Goal: Information Seeking & Learning: Understand process/instructions

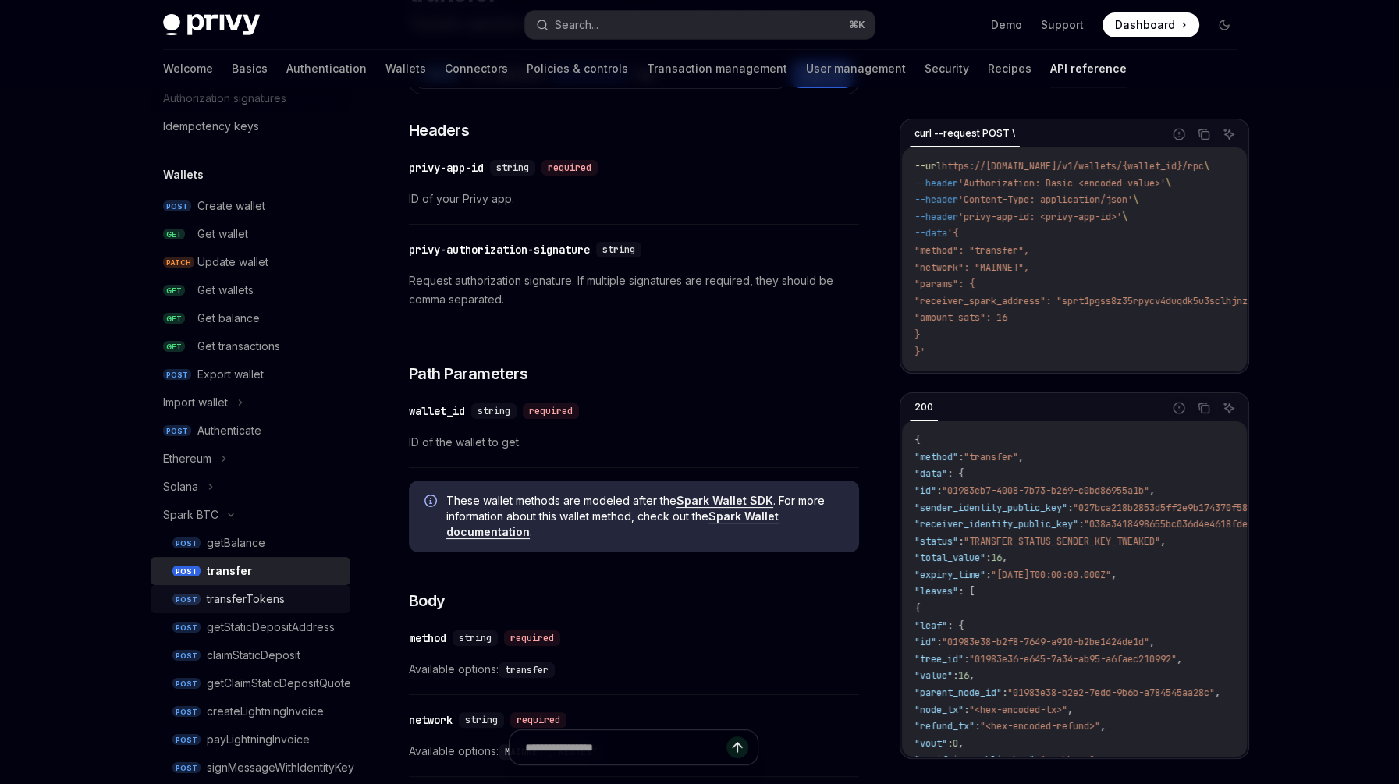
scroll to position [86, 0]
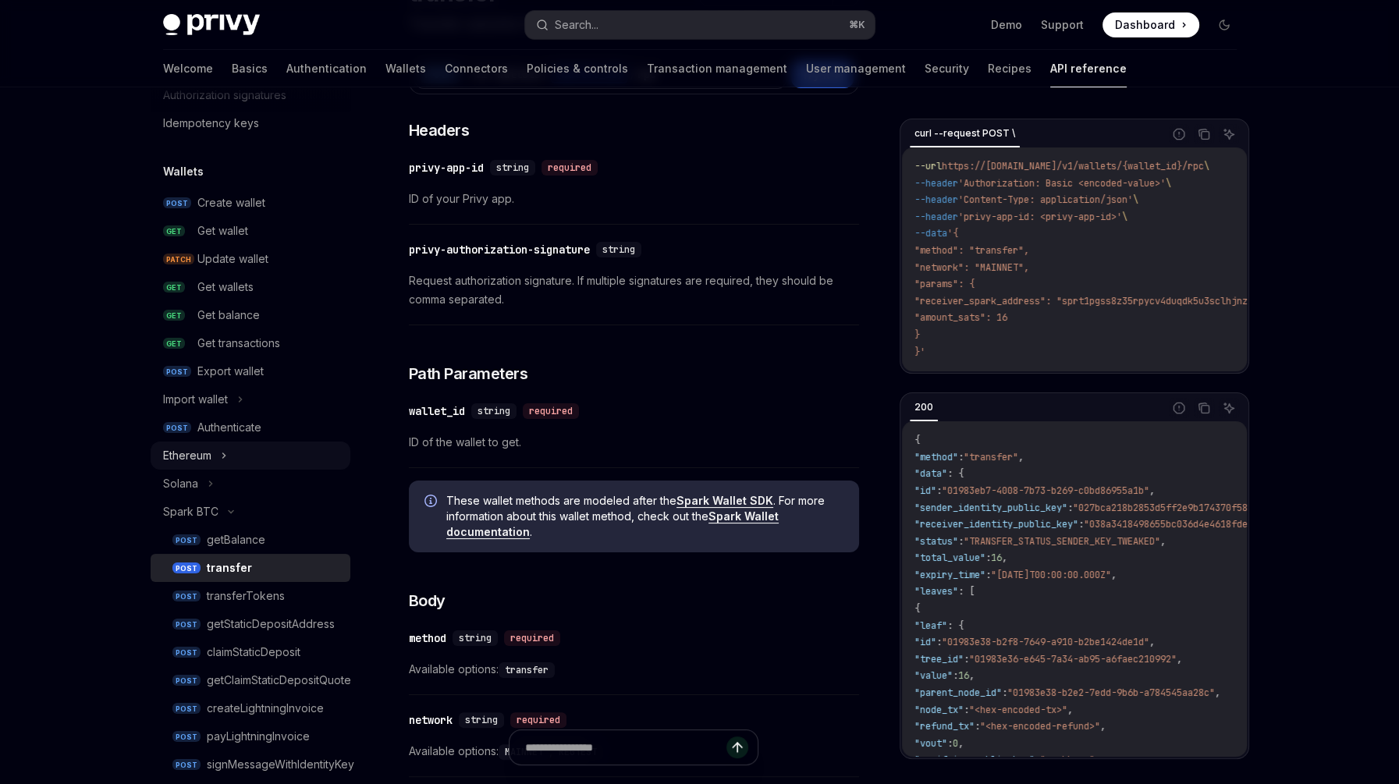
click at [216, 451] on div "Ethereum" at bounding box center [251, 456] width 200 height 28
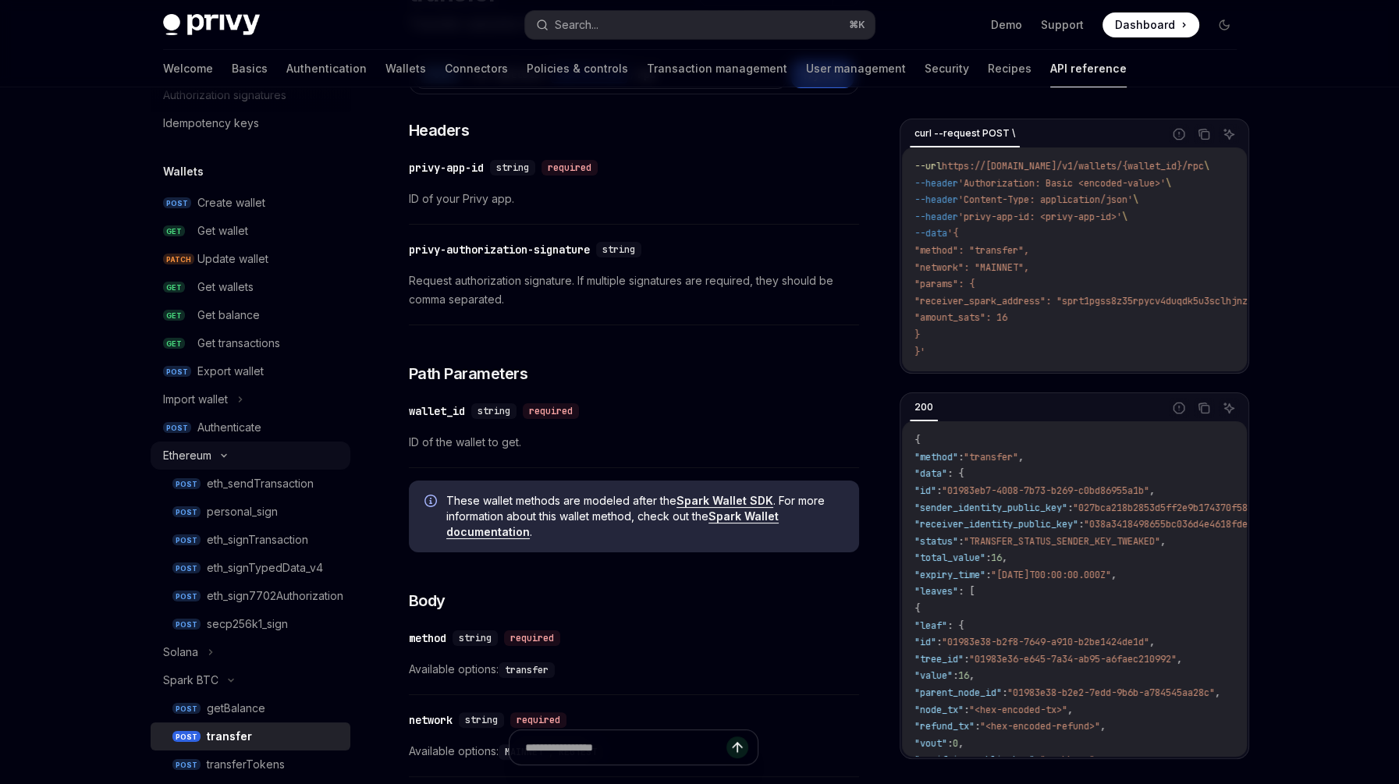
type textarea "*"
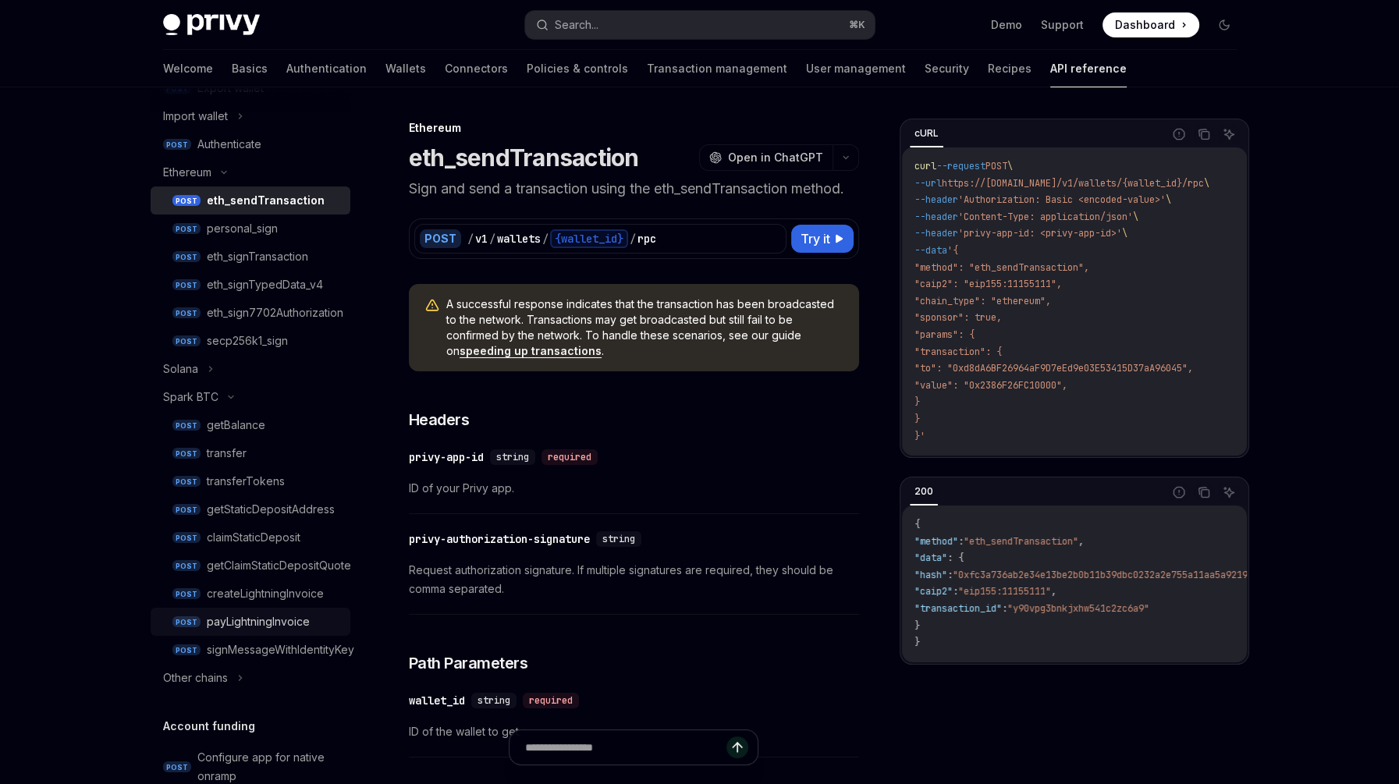
scroll to position [496, 0]
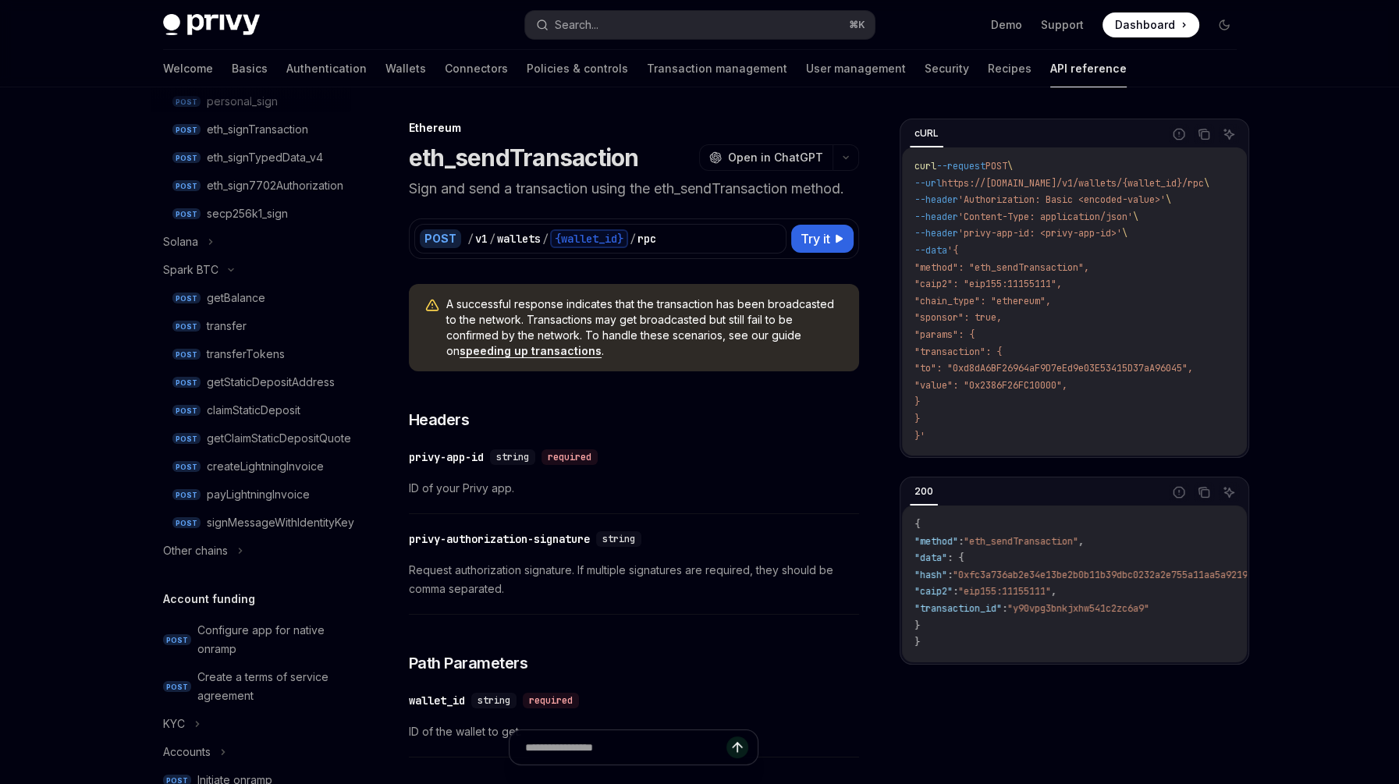
click at [849, 481] on span "ID of your Privy app." at bounding box center [634, 488] width 450 height 19
click at [776, 523] on div "​ privy-authorization-signature string Request authorization signature. If mult…" at bounding box center [634, 568] width 450 height 93
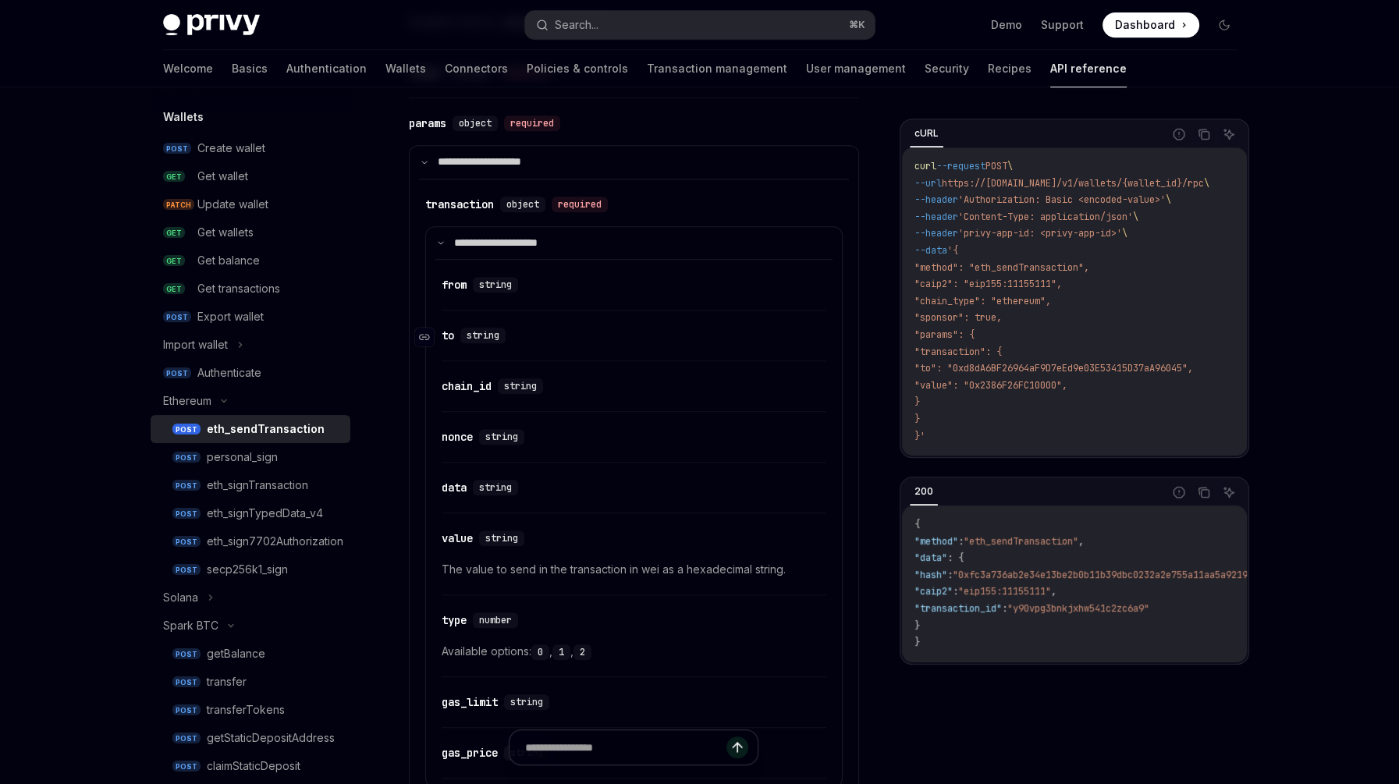
scroll to position [863, 0]
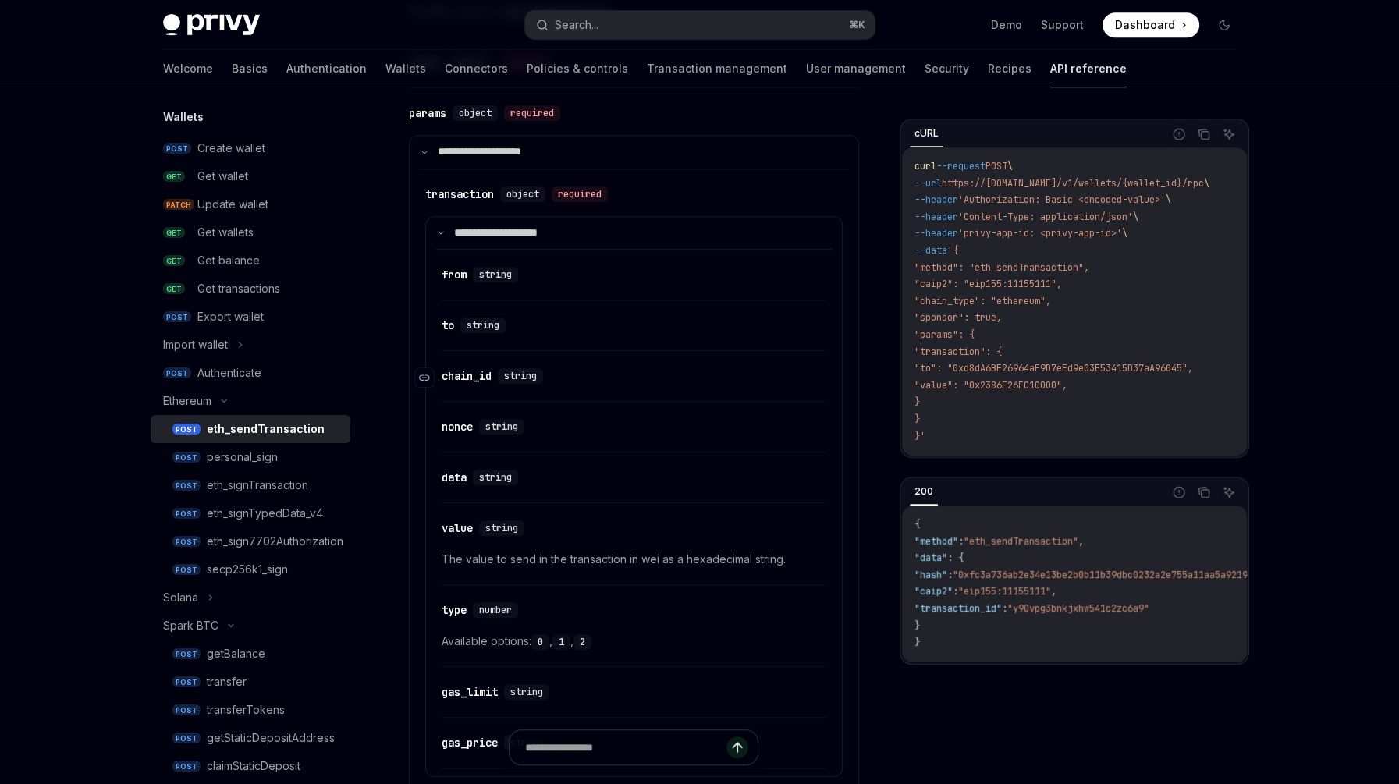
click at [478, 380] on div "chain_id" at bounding box center [467, 376] width 50 height 16
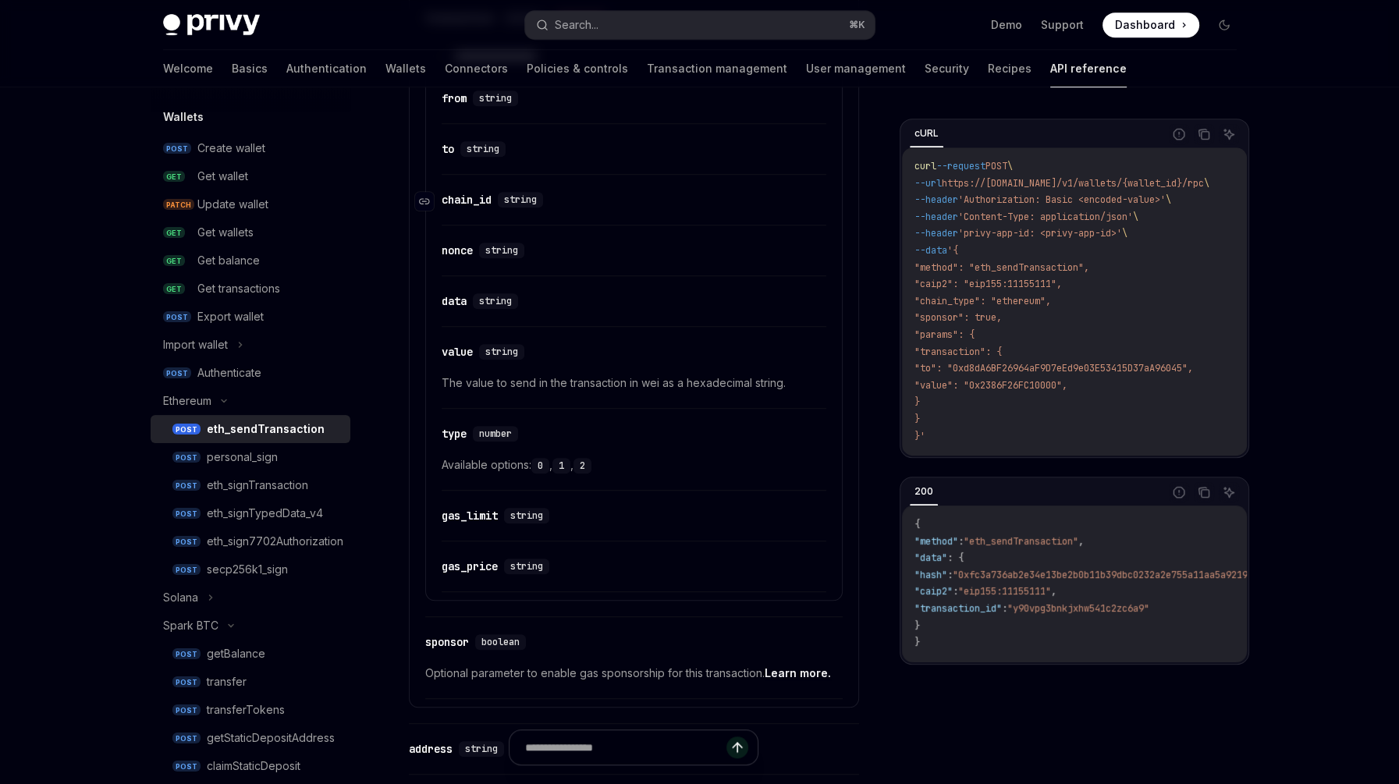
scroll to position [1123, 0]
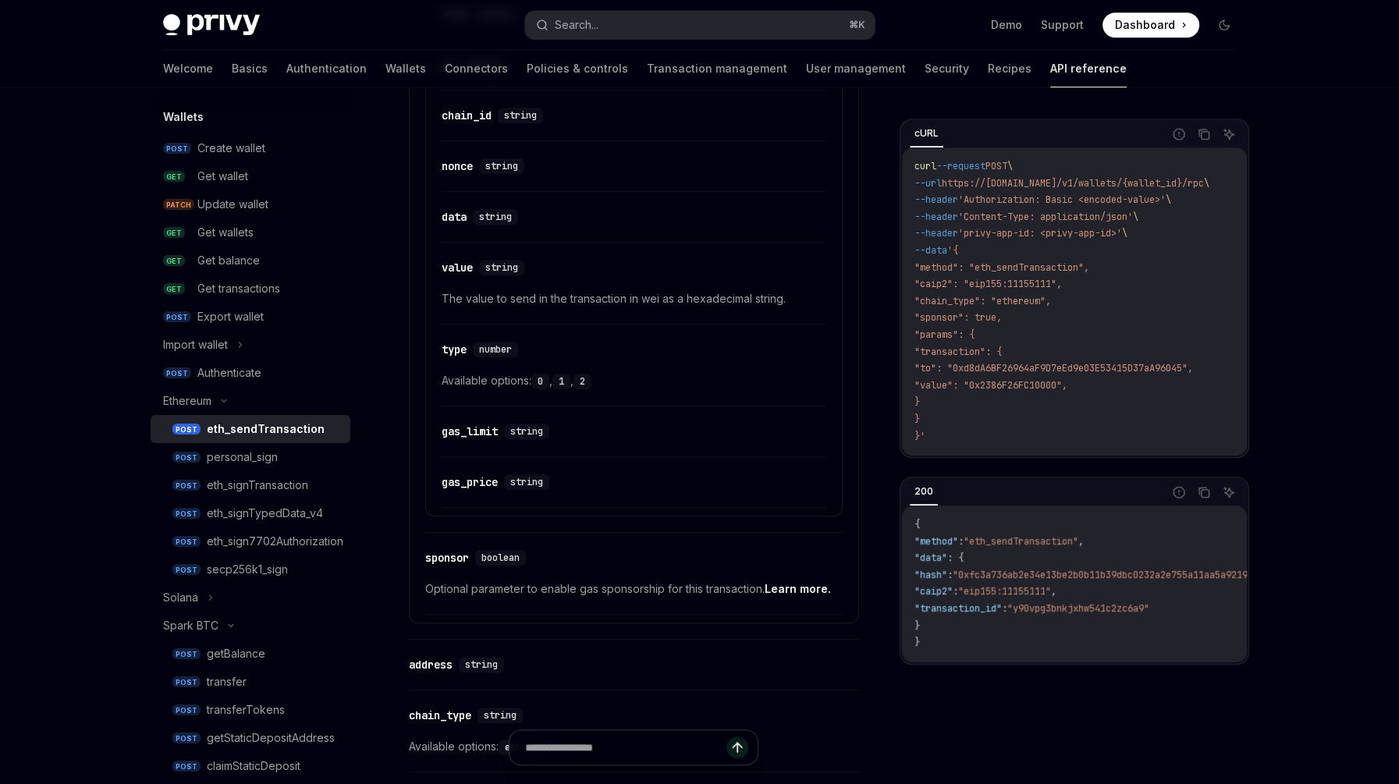
click at [644, 292] on span "The value to send in the transaction in wei as a hexadecimal string." at bounding box center [634, 298] width 385 height 19
click at [706, 383] on span "Available options: 0 , 1 , 2" at bounding box center [634, 380] width 385 height 19
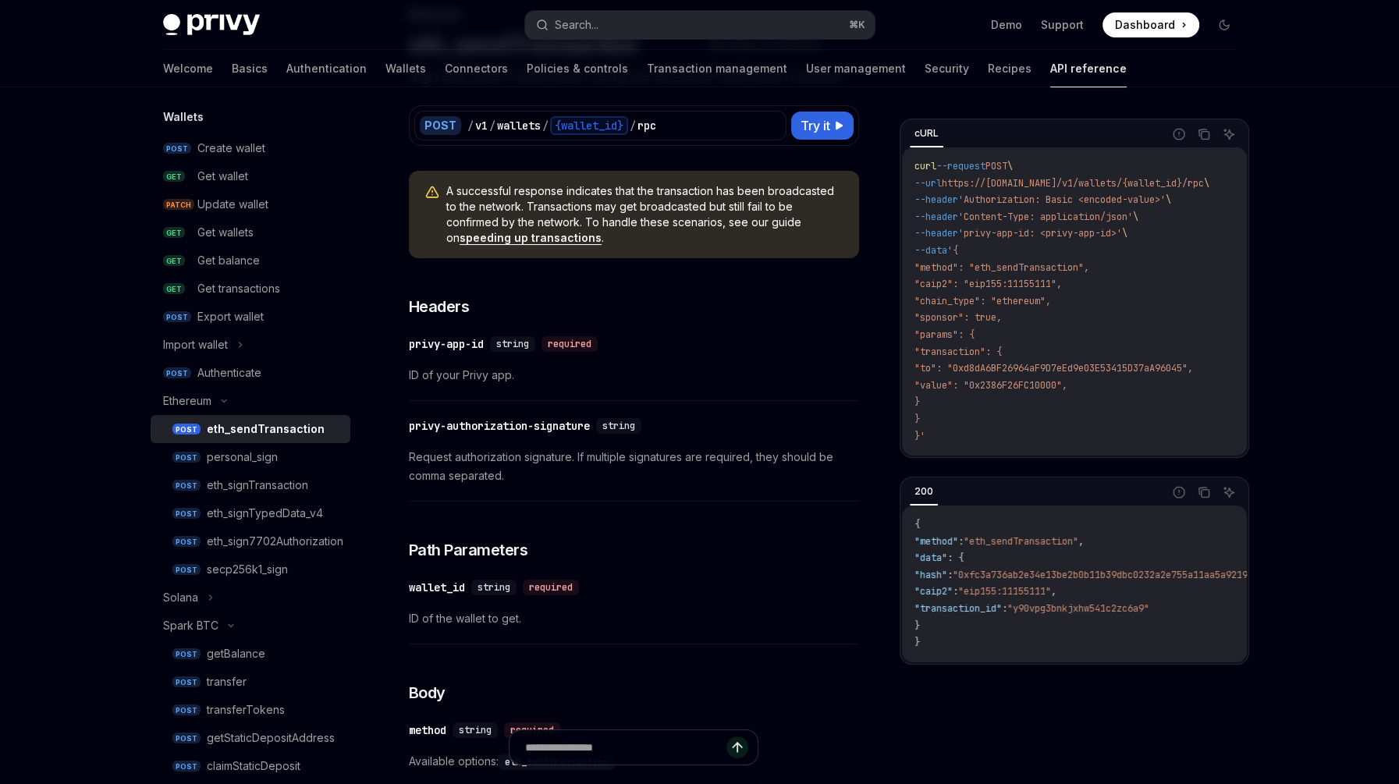
scroll to position [122, 0]
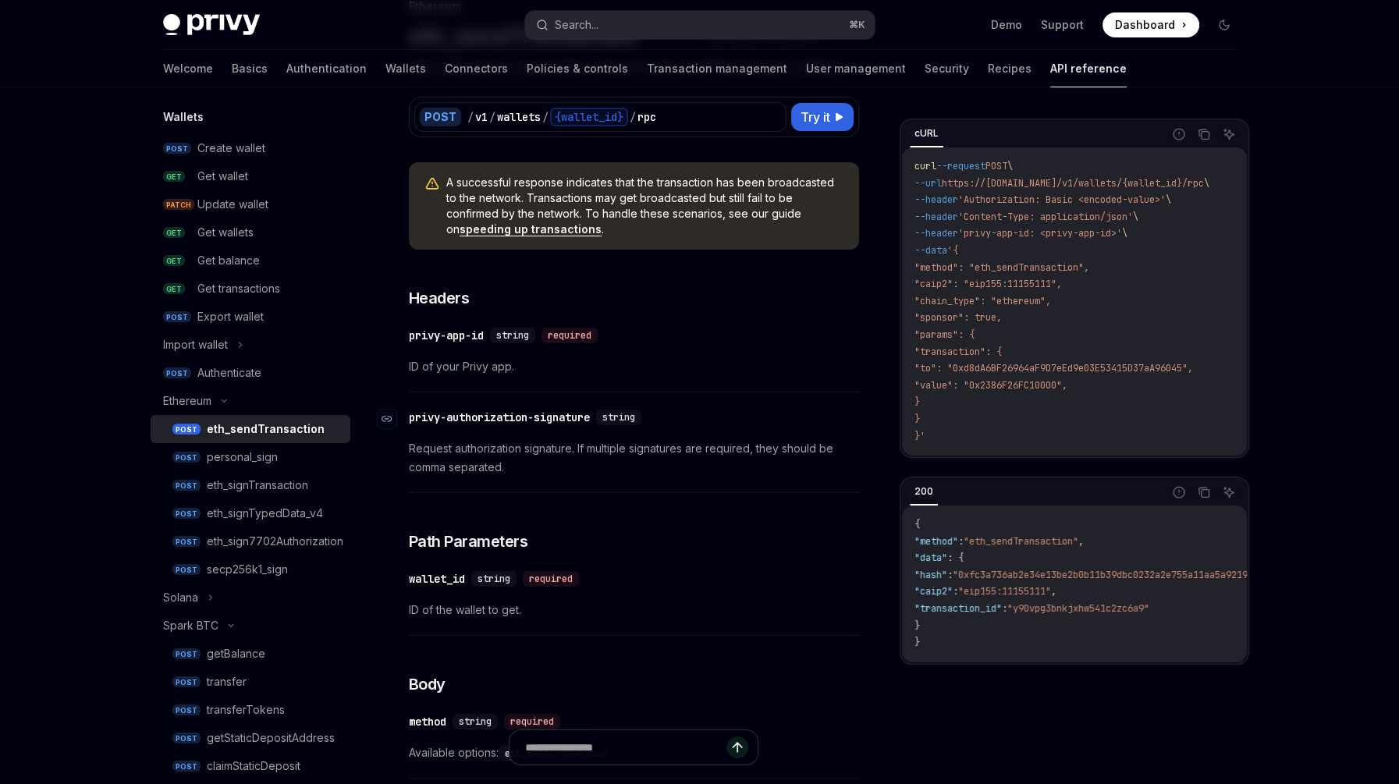
click at [479, 420] on div "privy-authorization-signature" at bounding box center [499, 418] width 181 height 16
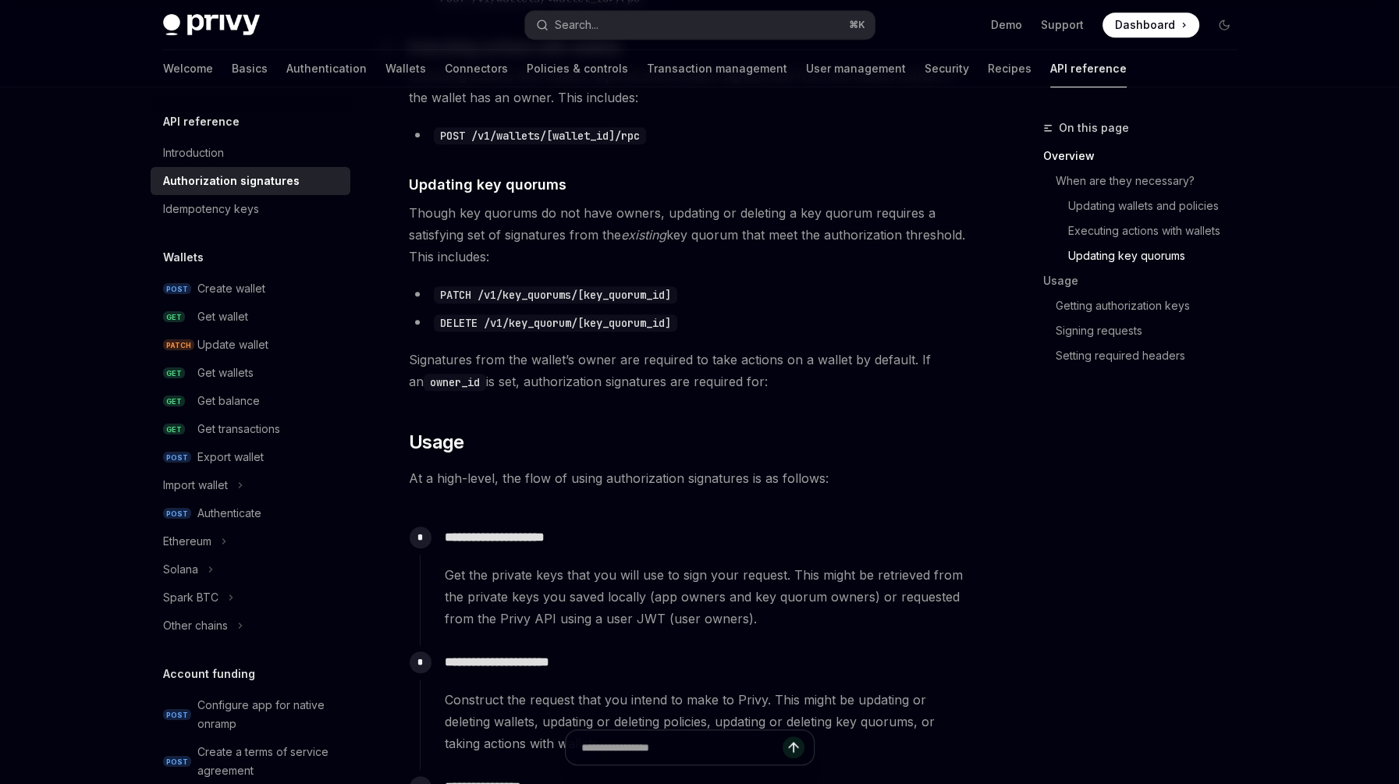
scroll to position [1531, 0]
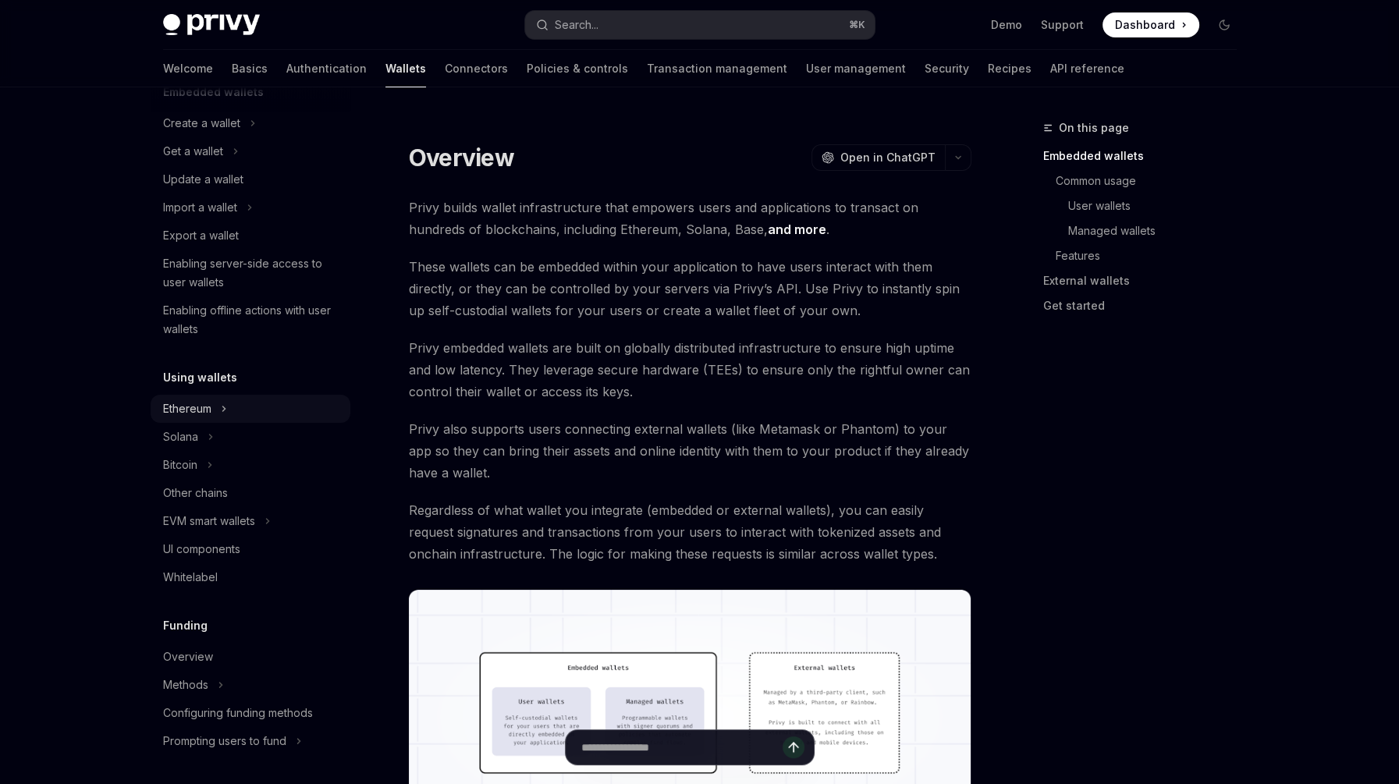
click at [207, 406] on div "Ethereum" at bounding box center [187, 408] width 48 height 19
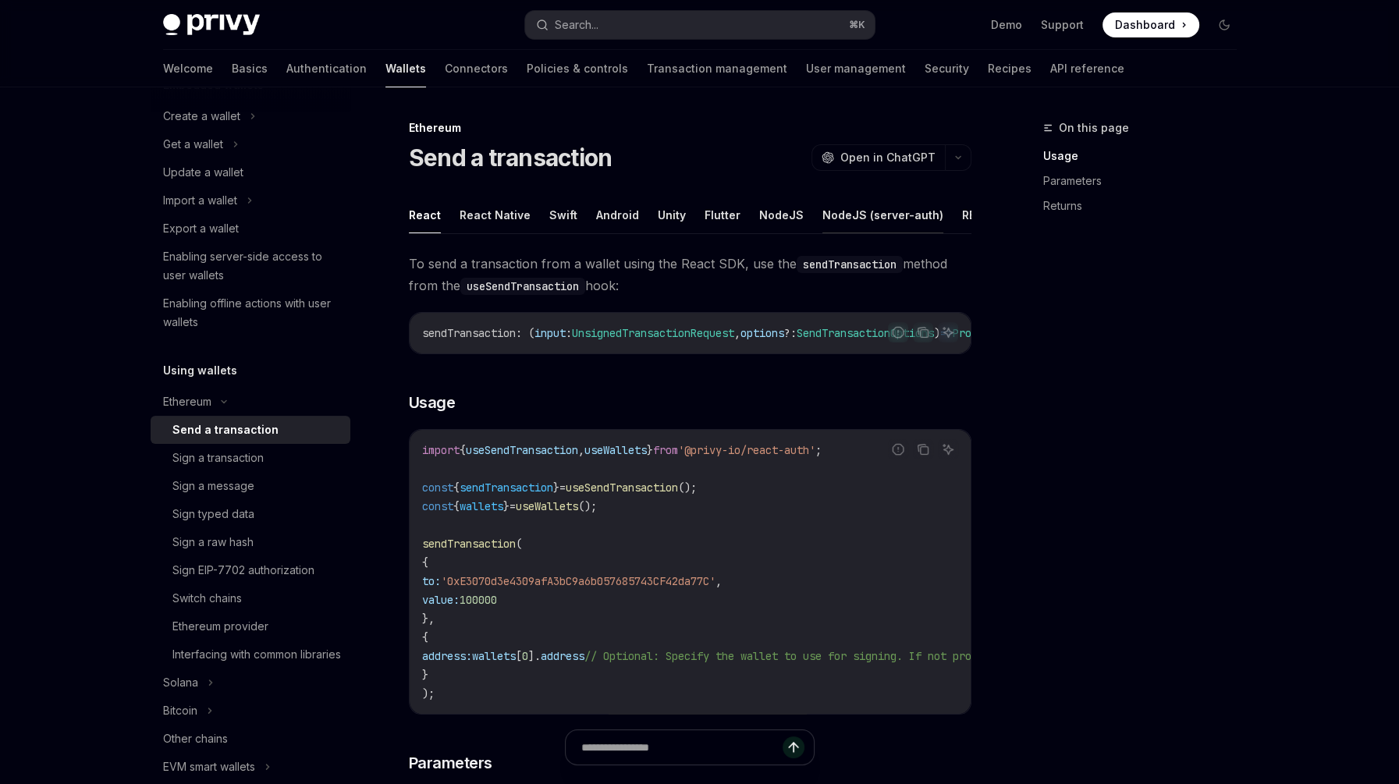
click at [892, 216] on button "NodeJS (server-auth)" at bounding box center [882, 215] width 121 height 37
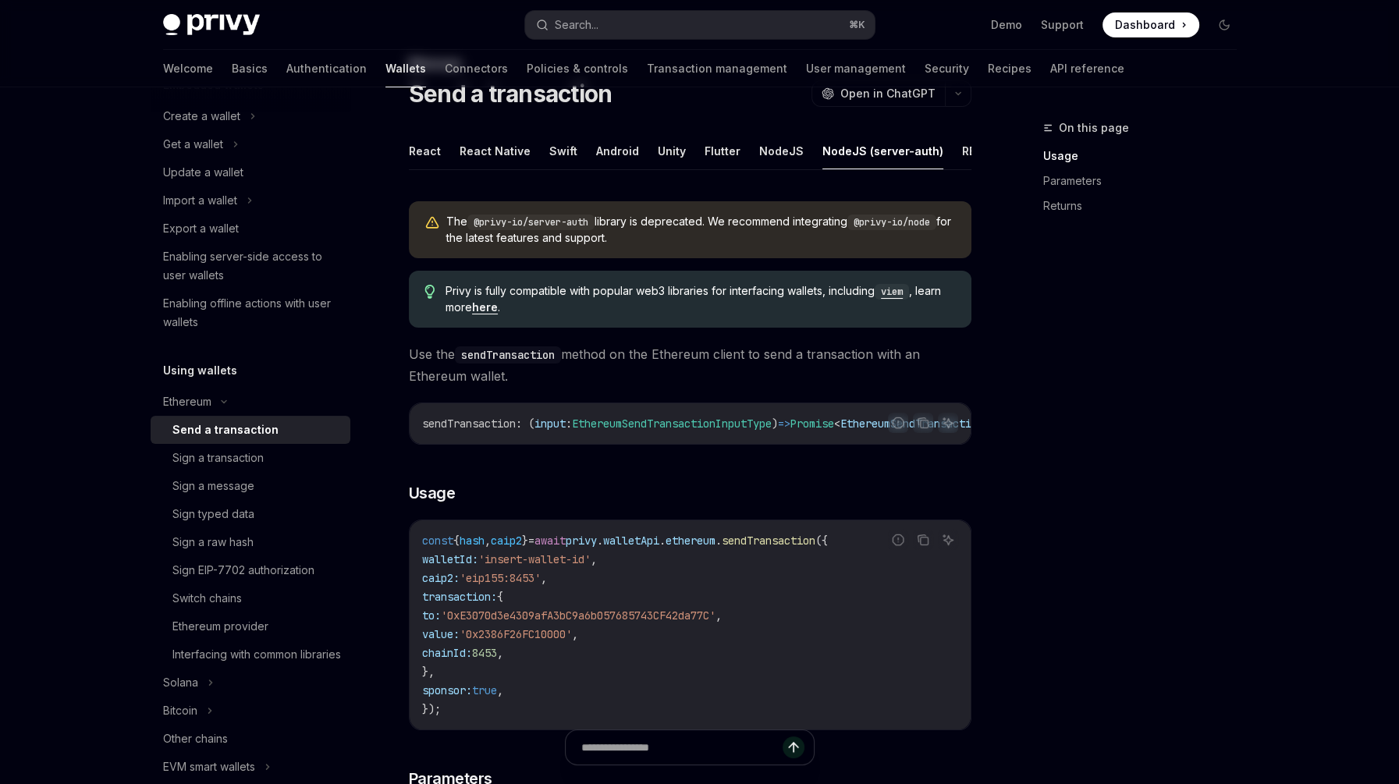
scroll to position [115, 0]
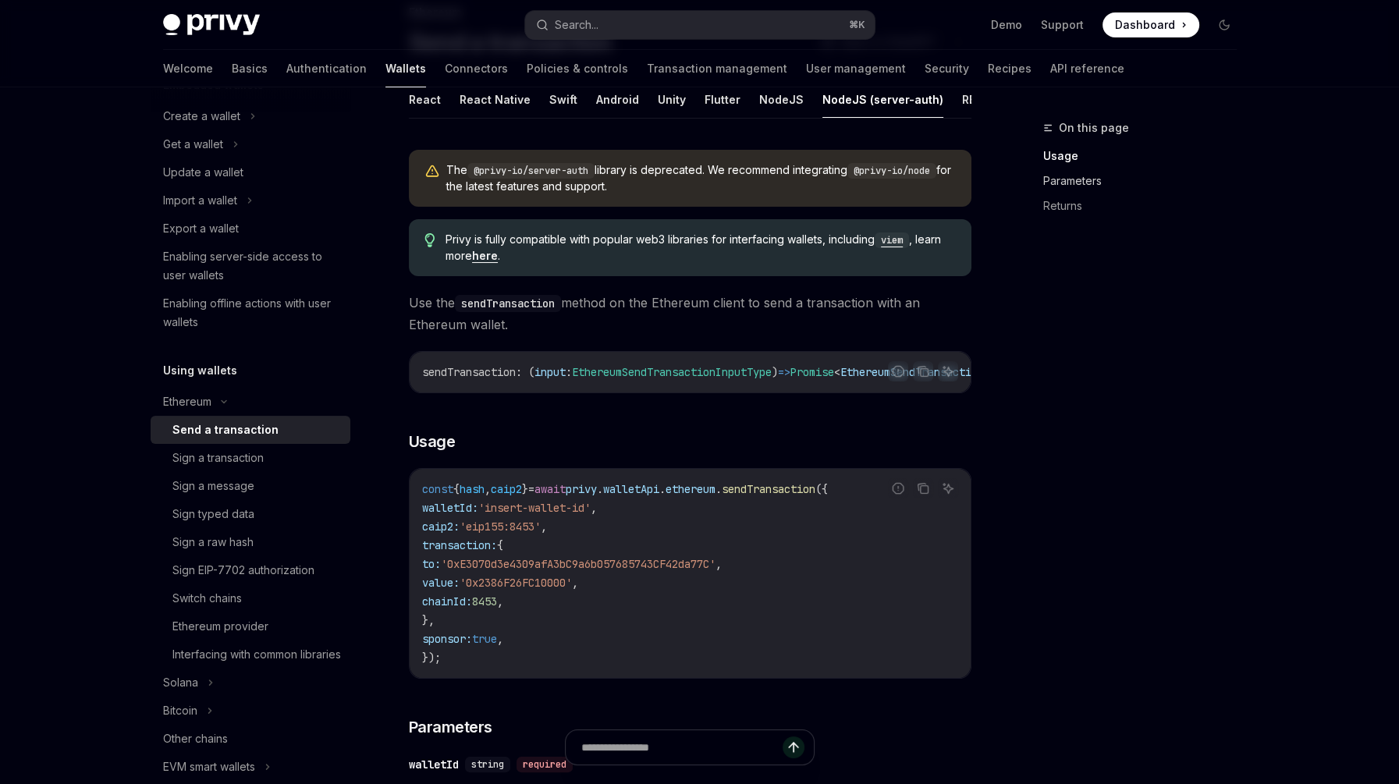
click at [1078, 179] on link "Parameters" at bounding box center [1146, 180] width 206 height 25
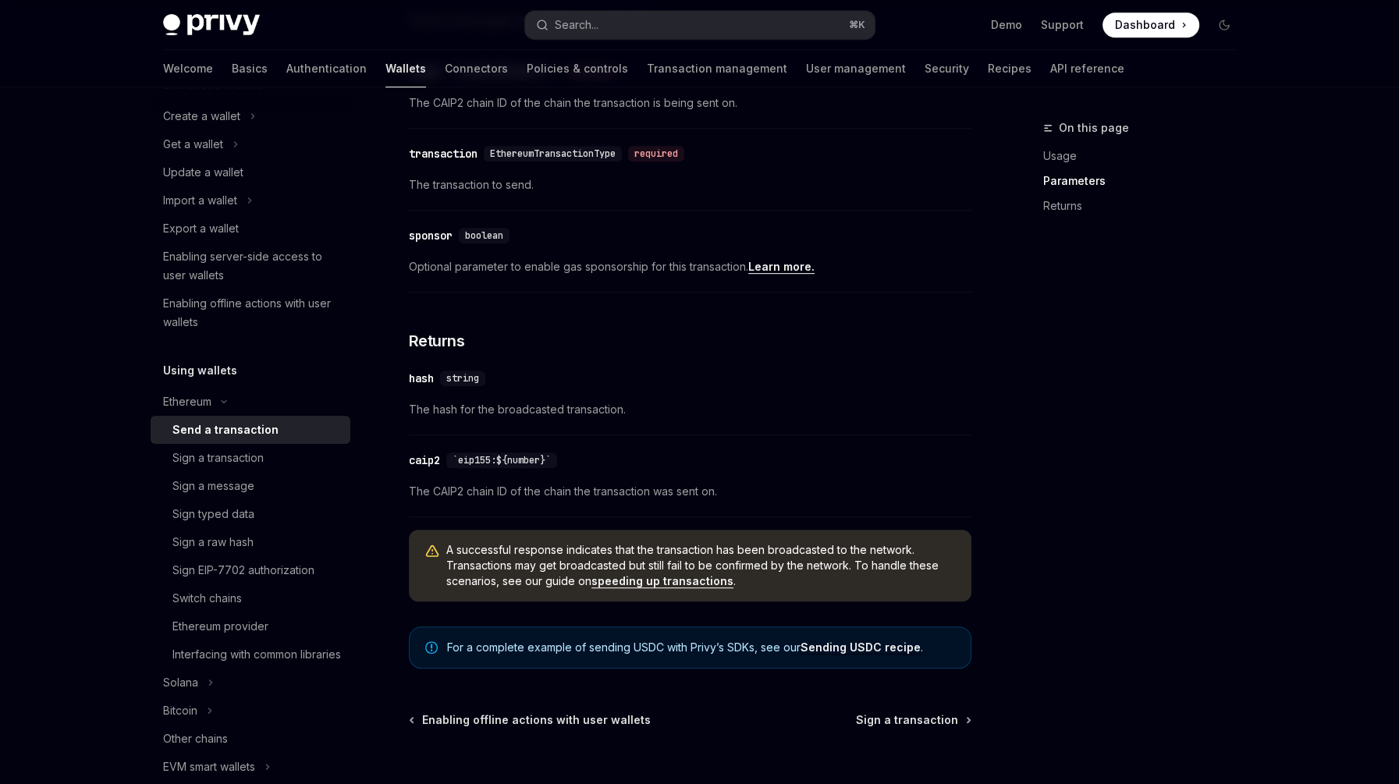
scroll to position [979, 0]
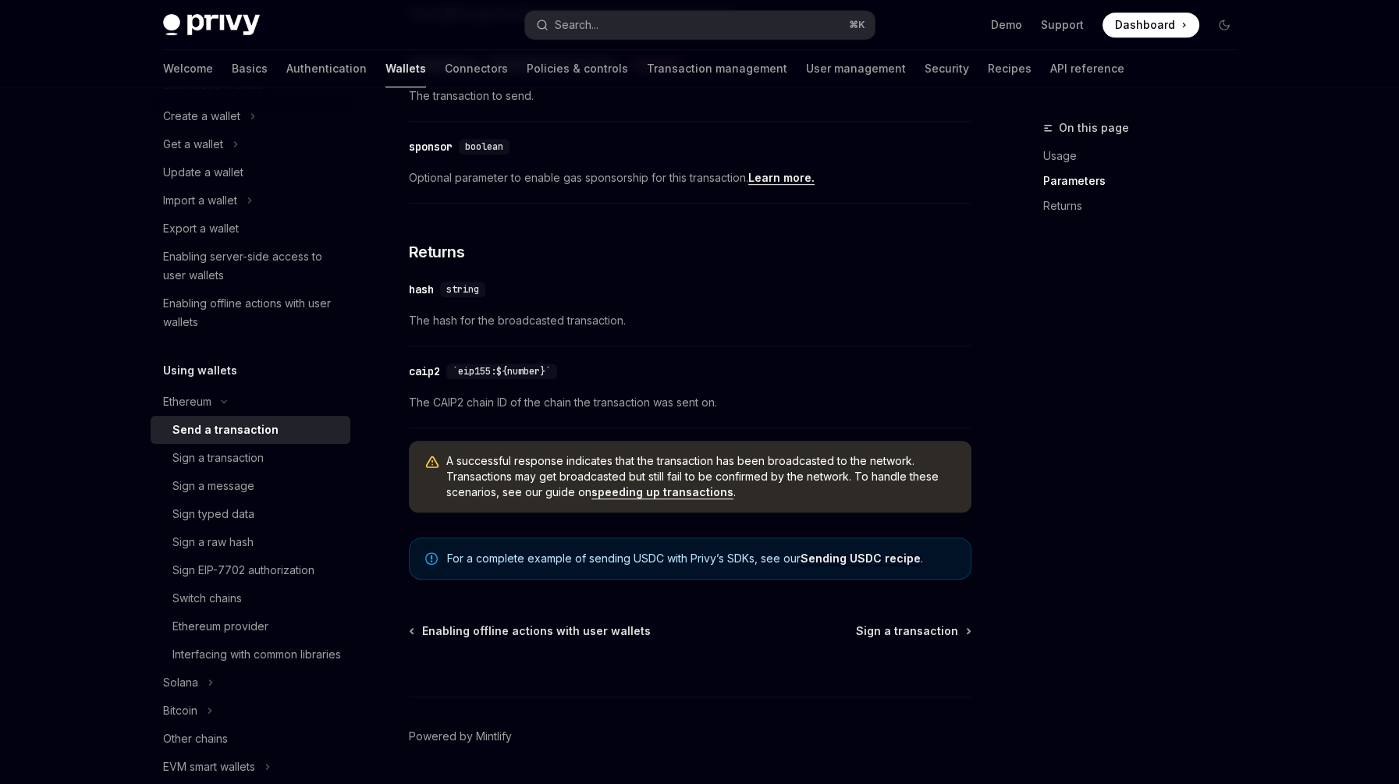
click at [880, 566] on link "Sending USDC recipe" at bounding box center [860, 558] width 120 height 14
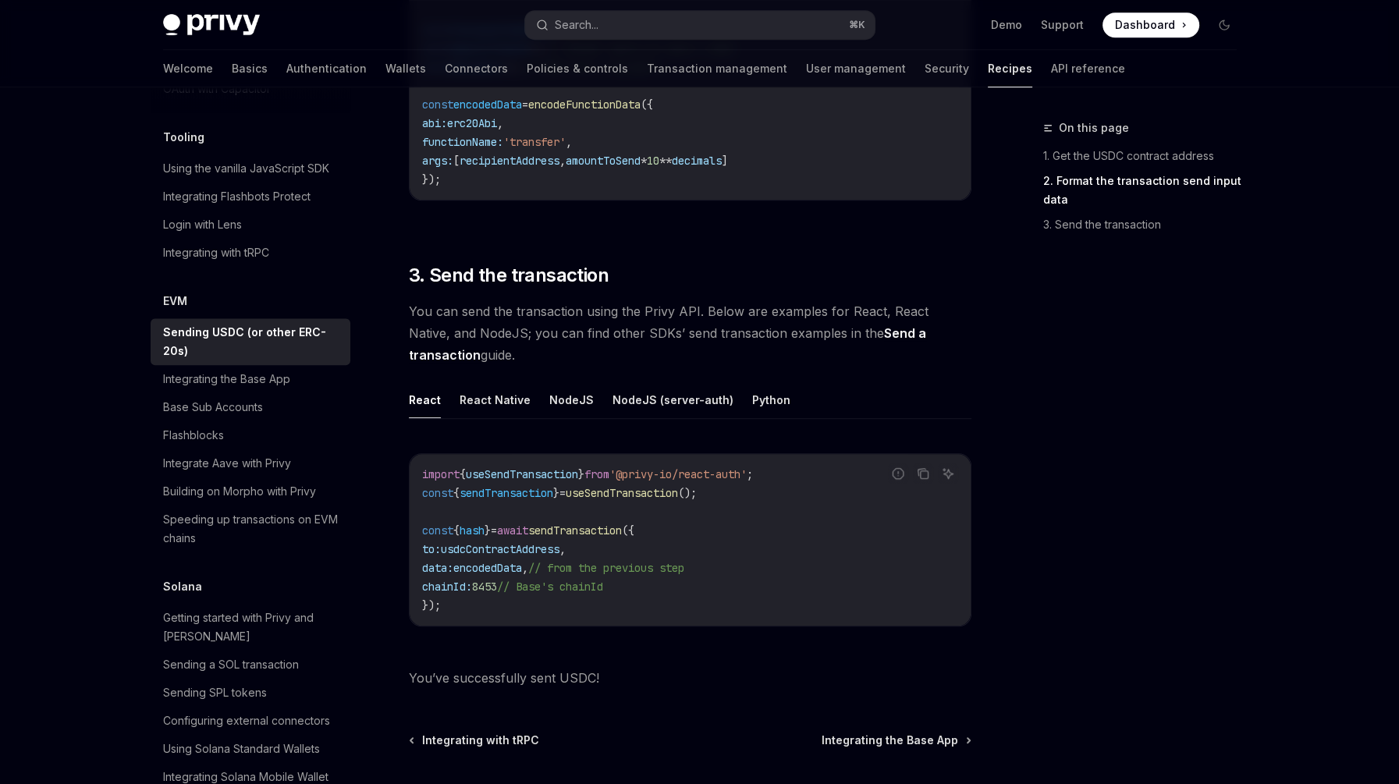
scroll to position [1126, 0]
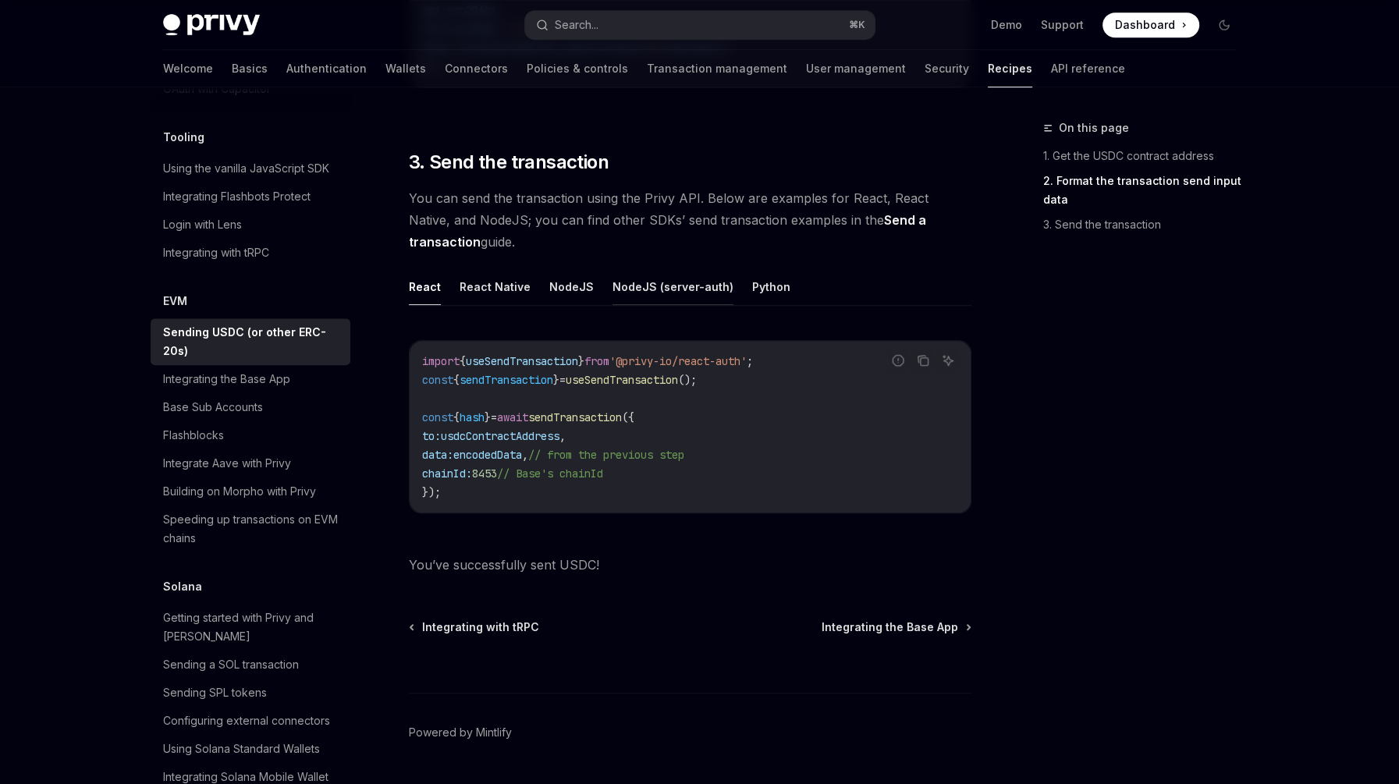
click at [661, 288] on button "NodeJS (server-auth)" at bounding box center [672, 286] width 121 height 37
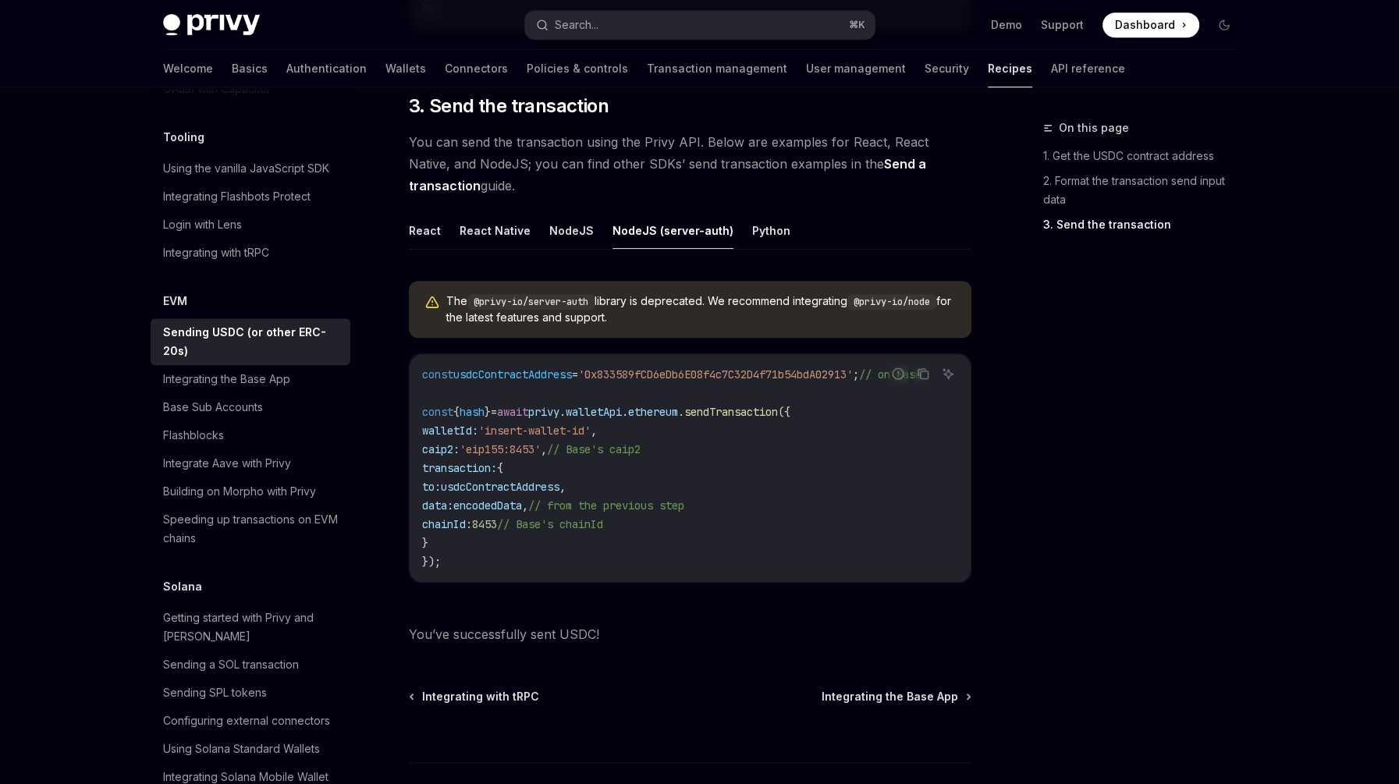
scroll to position [1300, 0]
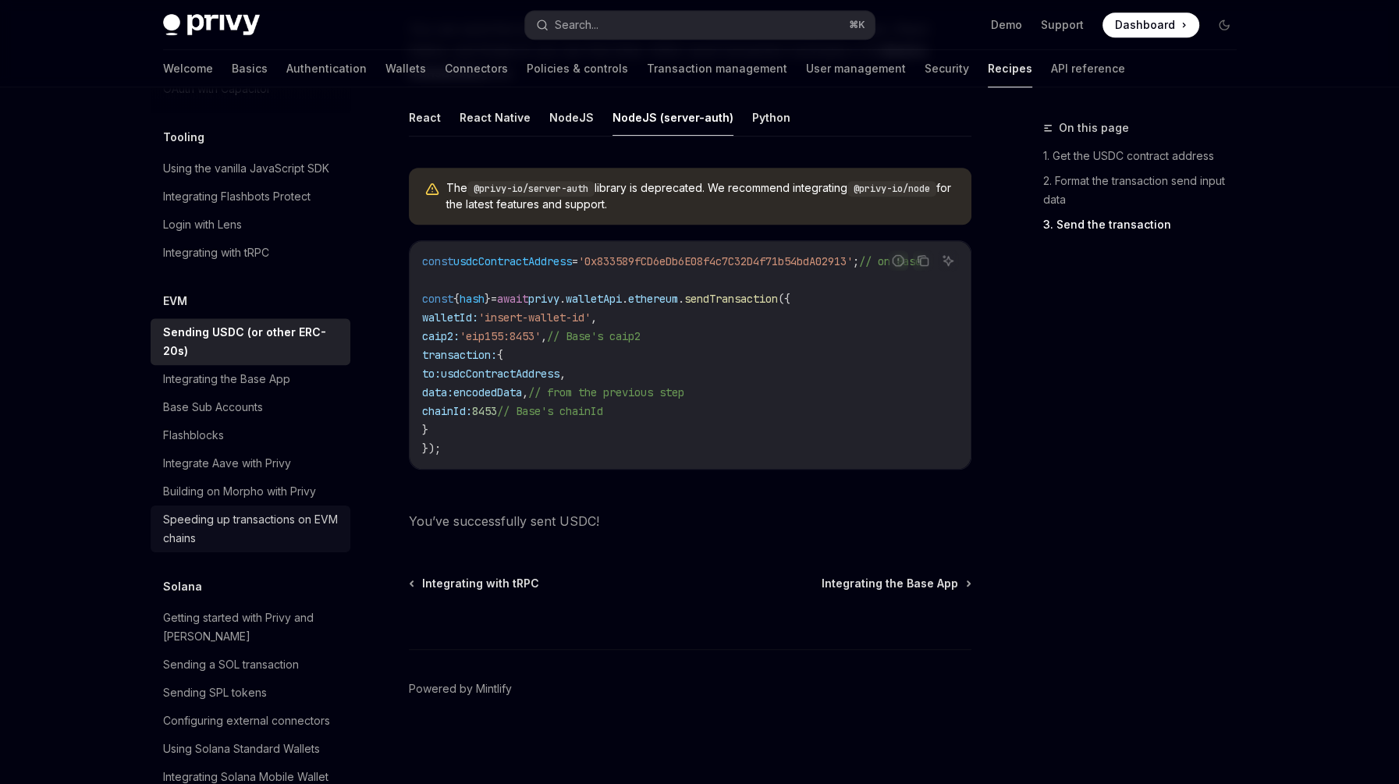
click at [163, 548] on div "Speeding up transactions on EVM chains" at bounding box center [252, 528] width 178 height 37
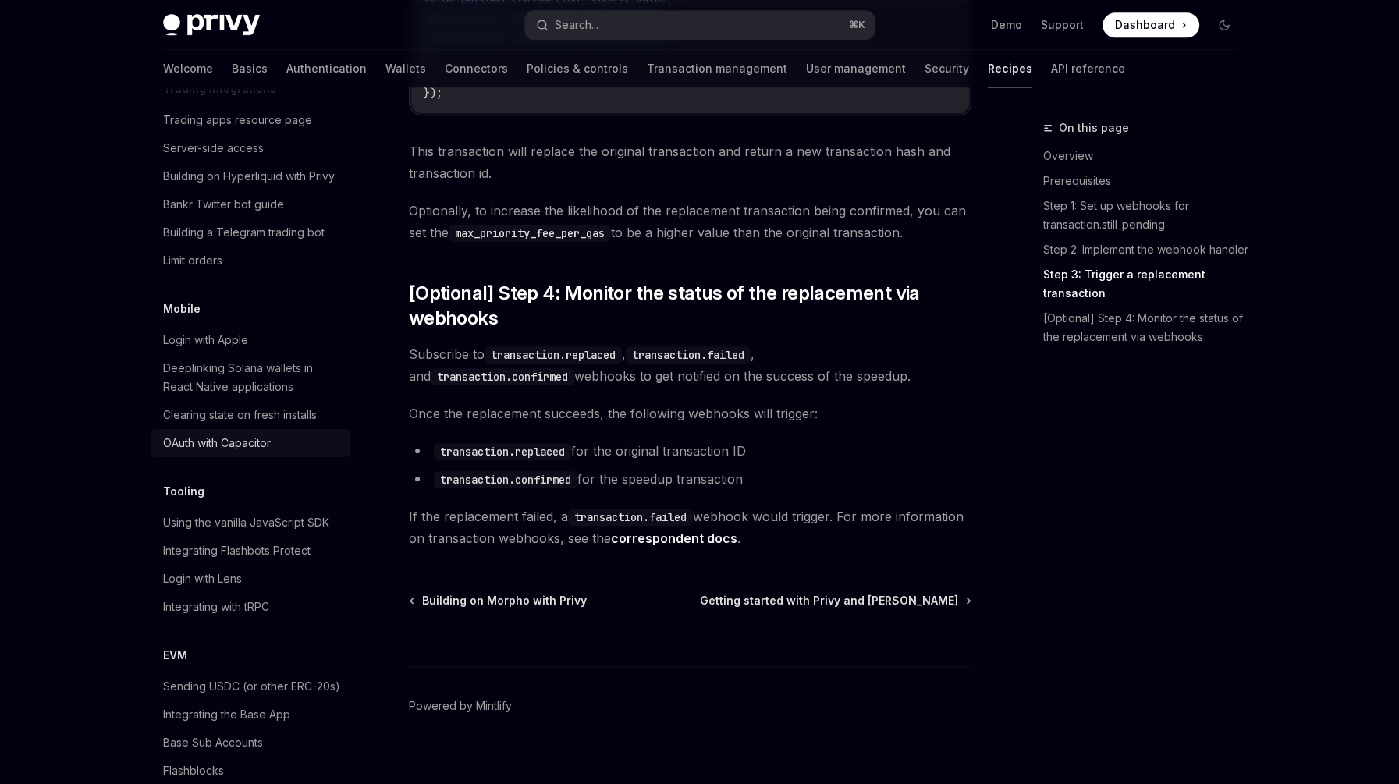
scroll to position [1619, 0]
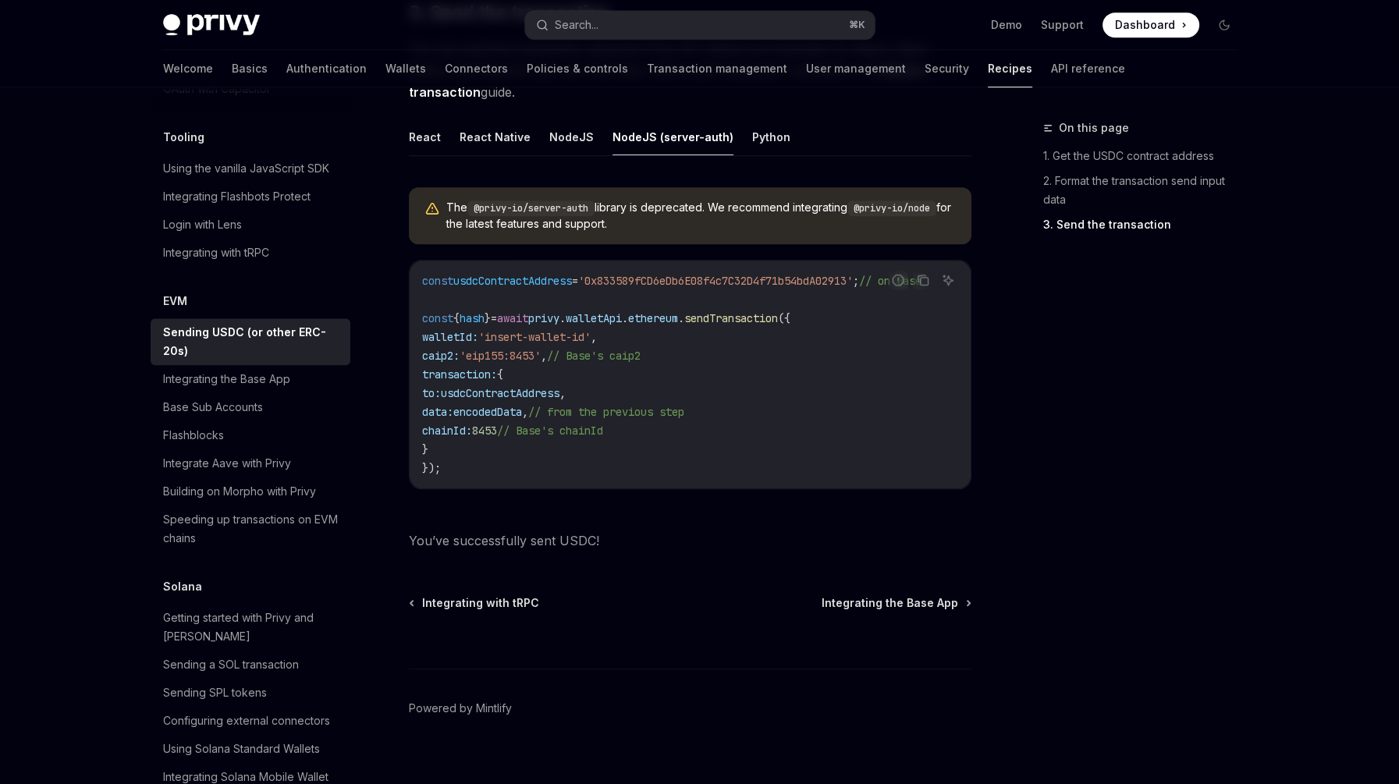
scroll to position [1025, 0]
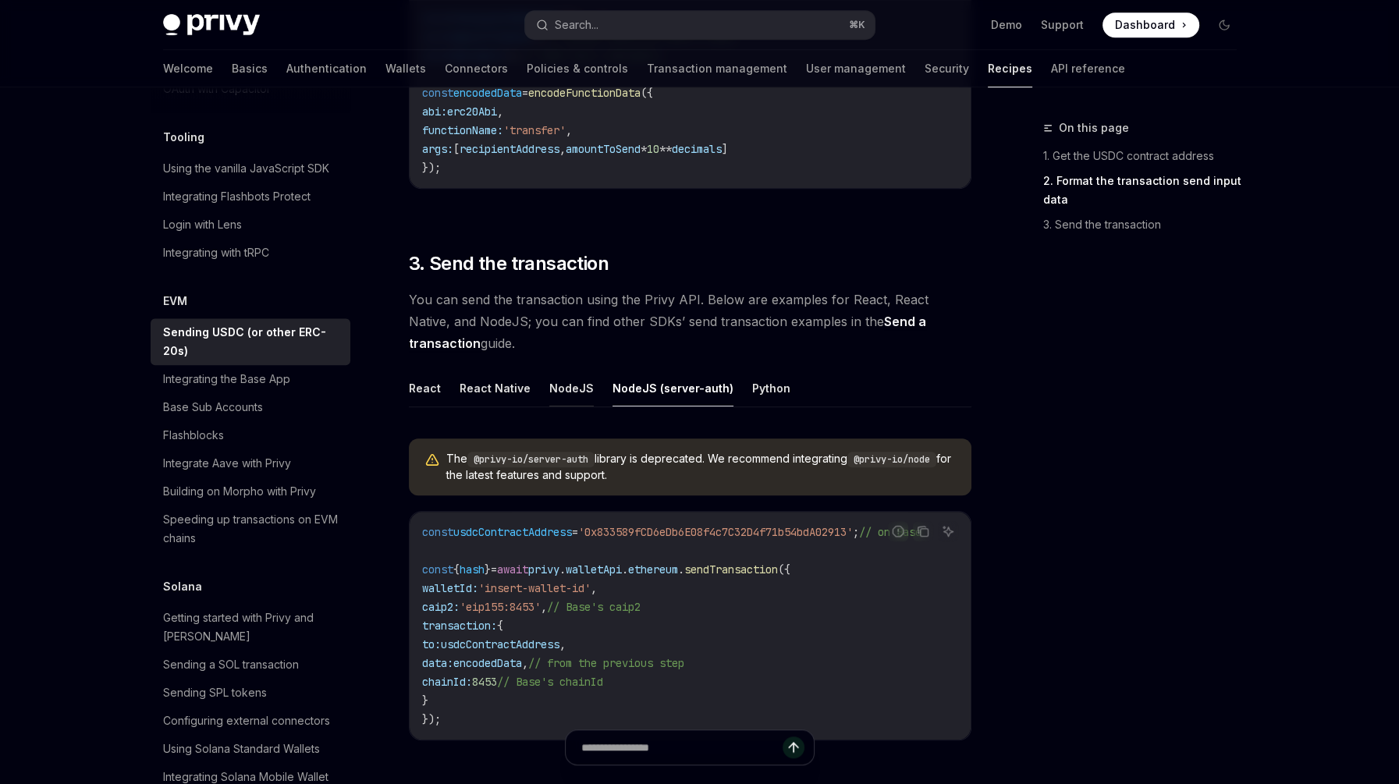
click at [564, 388] on button "NodeJS" at bounding box center [571, 388] width 44 height 37
type textarea "*"
